Goal: Book appointment/travel/reservation

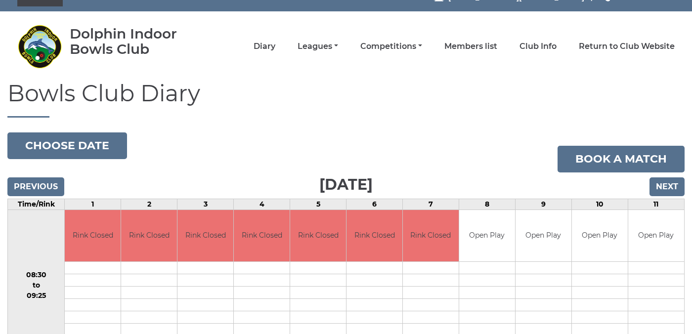
scroll to position [4, 0]
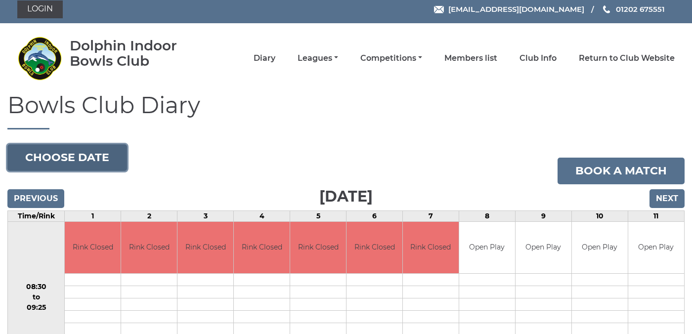
click at [74, 159] on button "Choose date" at bounding box center [67, 157] width 120 height 27
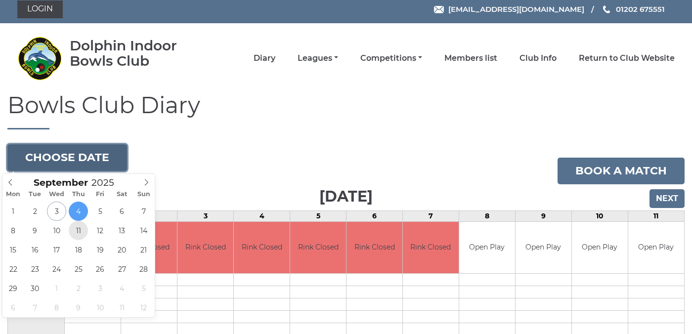
type input "[DATE]"
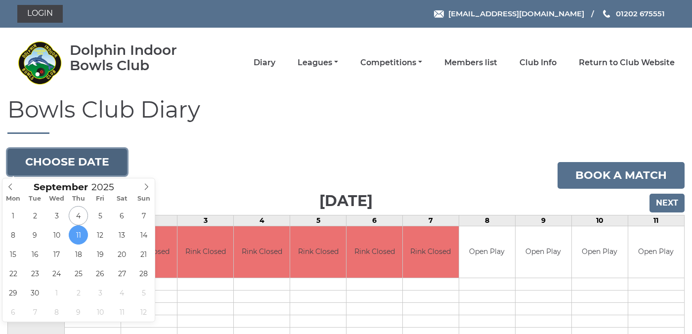
click at [100, 160] on button "Choose date" at bounding box center [67, 162] width 120 height 27
type input "[DATE]"
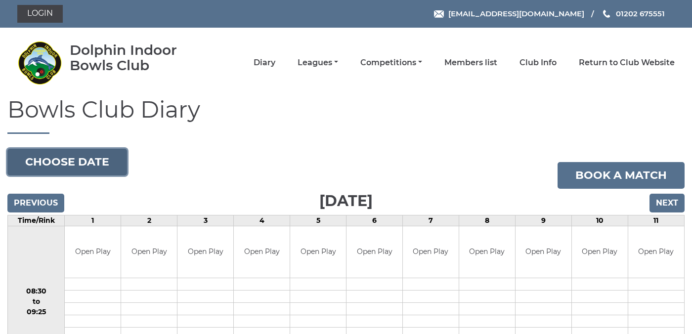
click at [89, 159] on button "Choose date" at bounding box center [67, 162] width 120 height 27
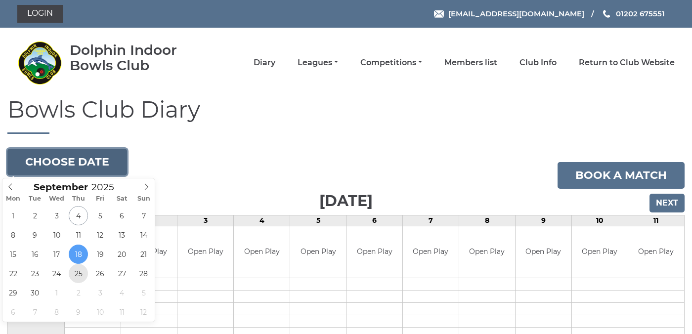
type input "2025-09-25"
click at [85, 163] on button "Choose date" at bounding box center [67, 162] width 120 height 27
type input "[DATE]"
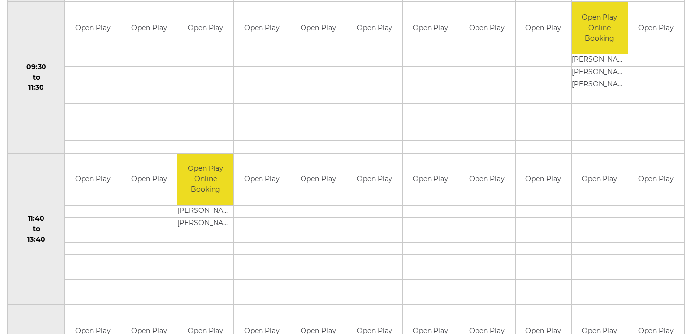
scroll to position [385, 0]
